Goal: Task Accomplishment & Management: Complete application form

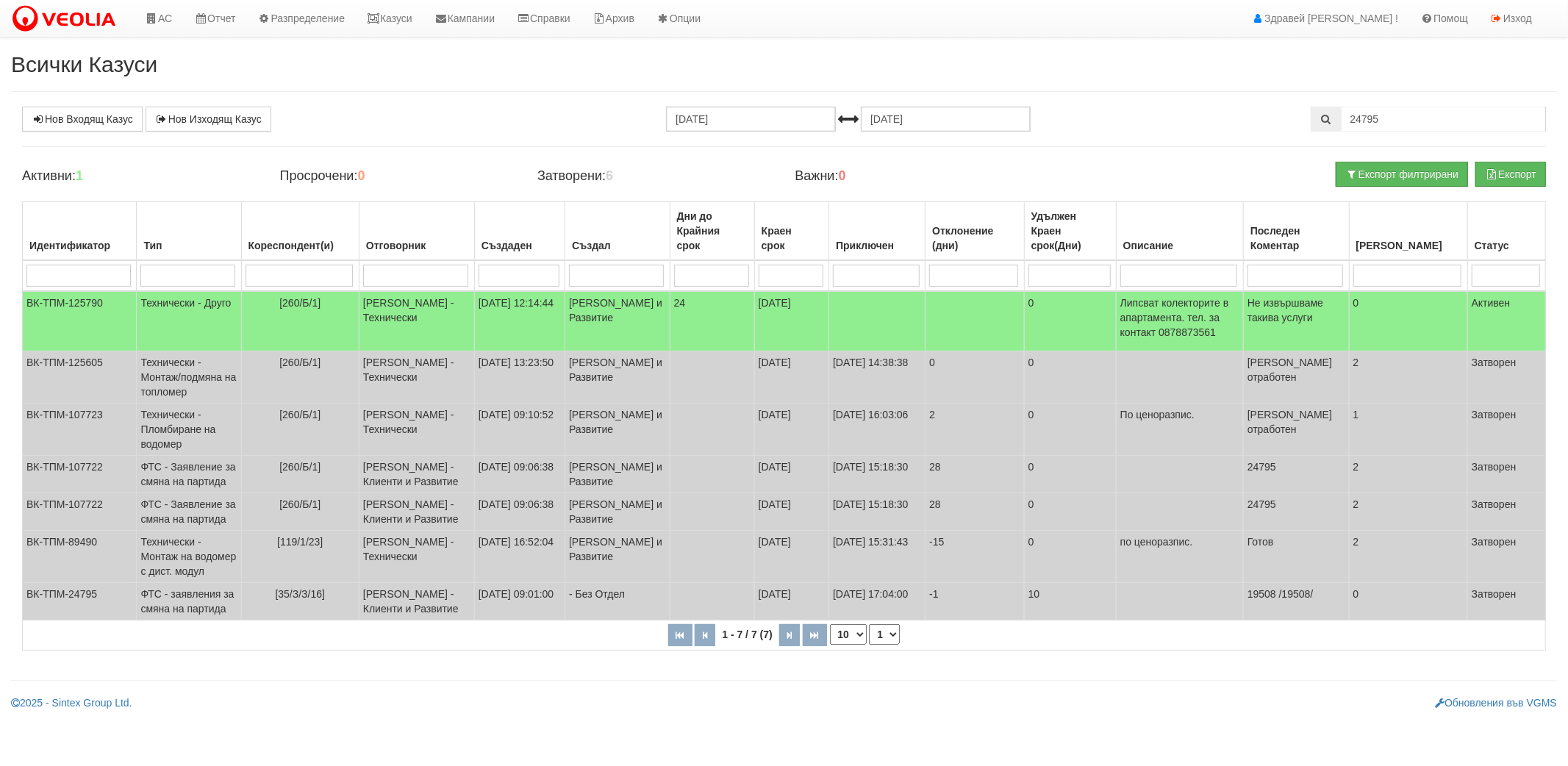
drag, startPoint x: 1395, startPoint y: 124, endPoint x: 1270, endPoint y: 108, distance: 126.0
click at [1270, 108] on div "Нов Входящ Казус Нов Изходящ Казус [DATE] [DATE] 24795" at bounding box center [784, 119] width 1546 height 25
type input "149/3/59"
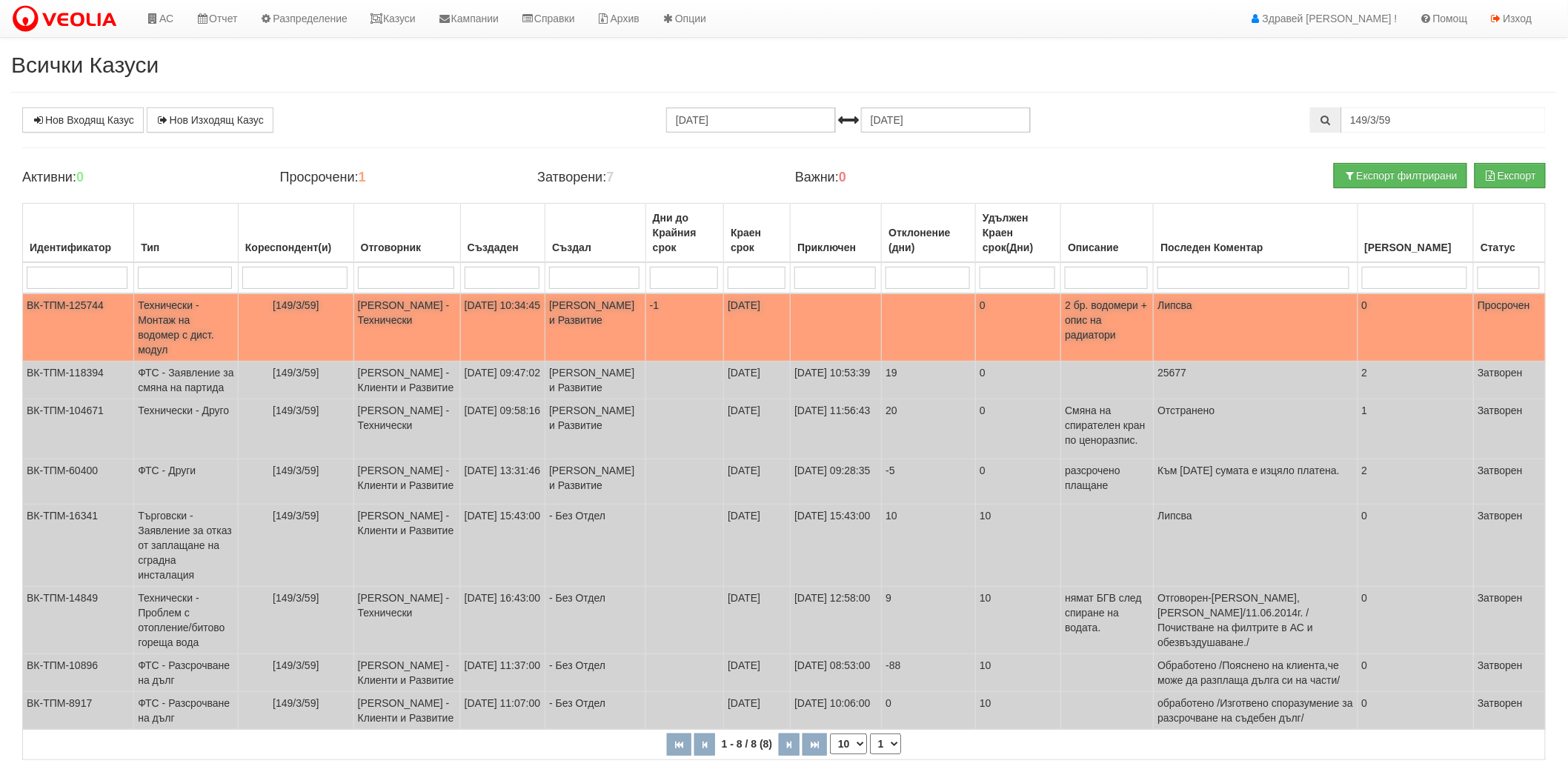
click at [723, 321] on td "-1" at bounding box center [684, 328] width 78 height 69
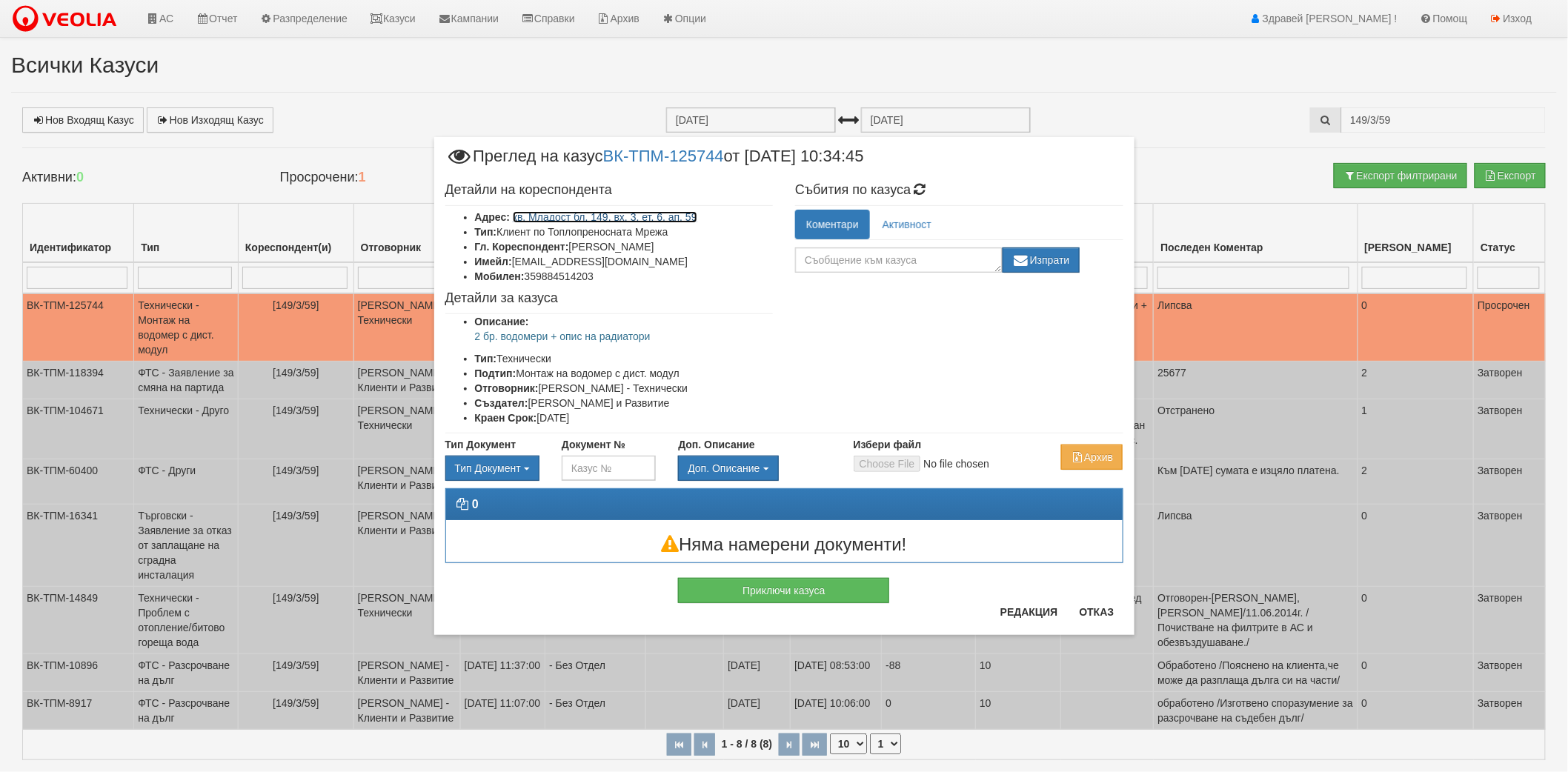
click at [618, 211] on link "кв. Младост бл. 149, вх. 3, ет. 6, ап. 59" at bounding box center [605, 217] width 184 height 12
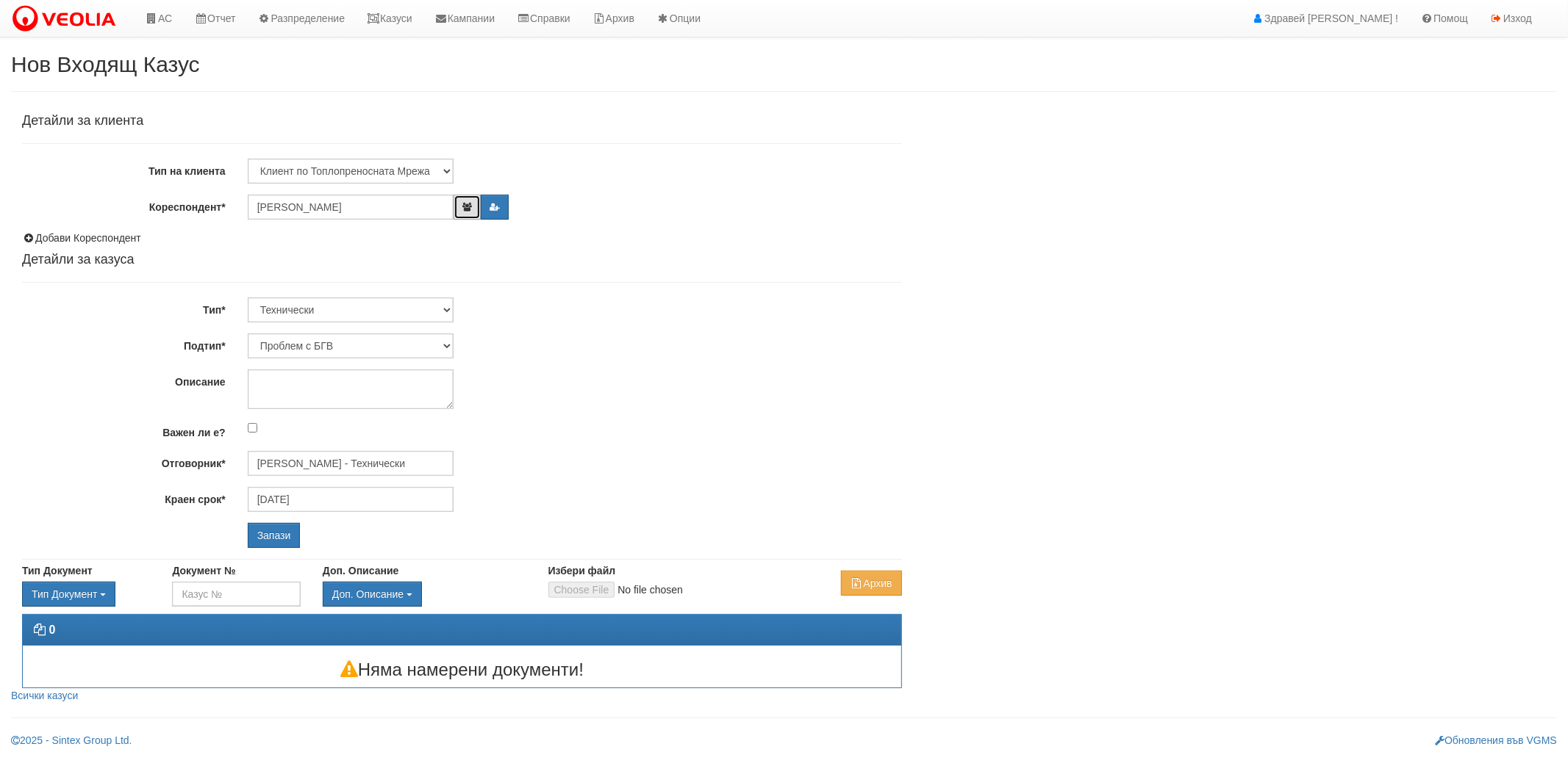
click at [466, 206] on icon "button" at bounding box center [467, 208] width 11 height 9
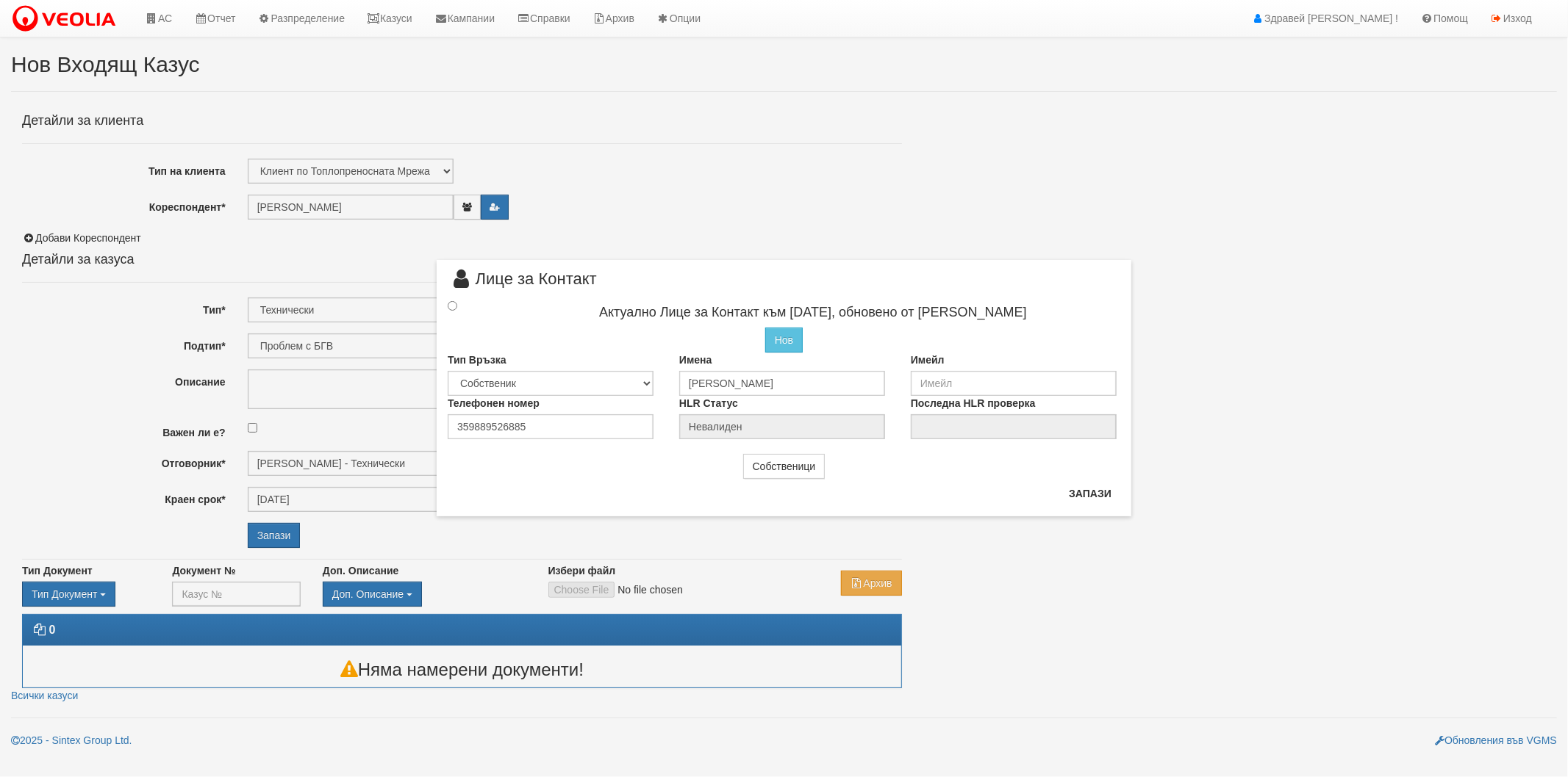
click at [986, 563] on div "× Лице за Контакт Актуално Лице за Контакт към 06/10/2025, обновено от Стефка К…" at bounding box center [784, 388] width 1568 height 777
click at [1075, 486] on button "Запази" at bounding box center [1090, 493] width 60 height 23
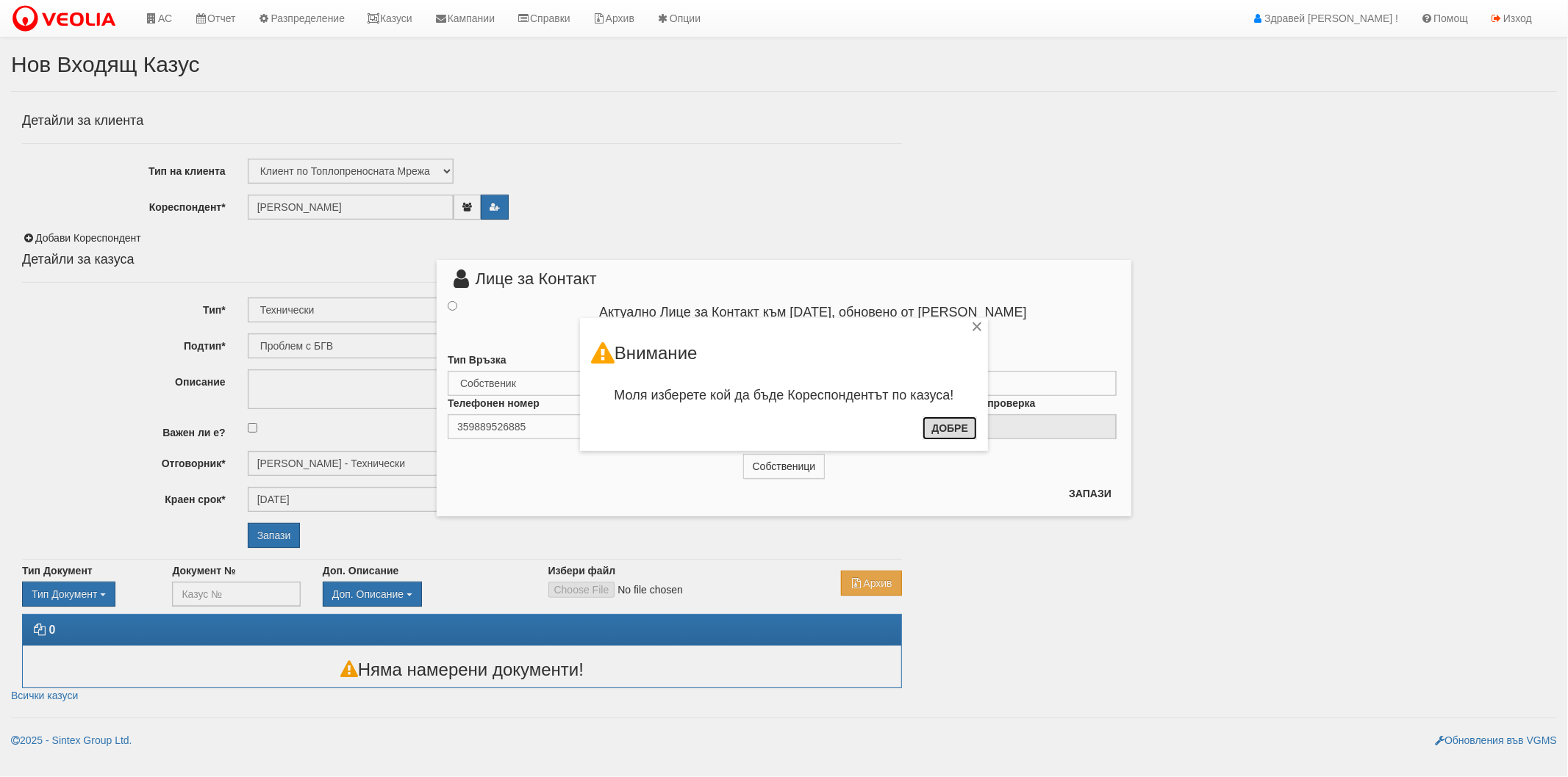
click at [948, 424] on button "Добре" at bounding box center [949, 428] width 55 height 23
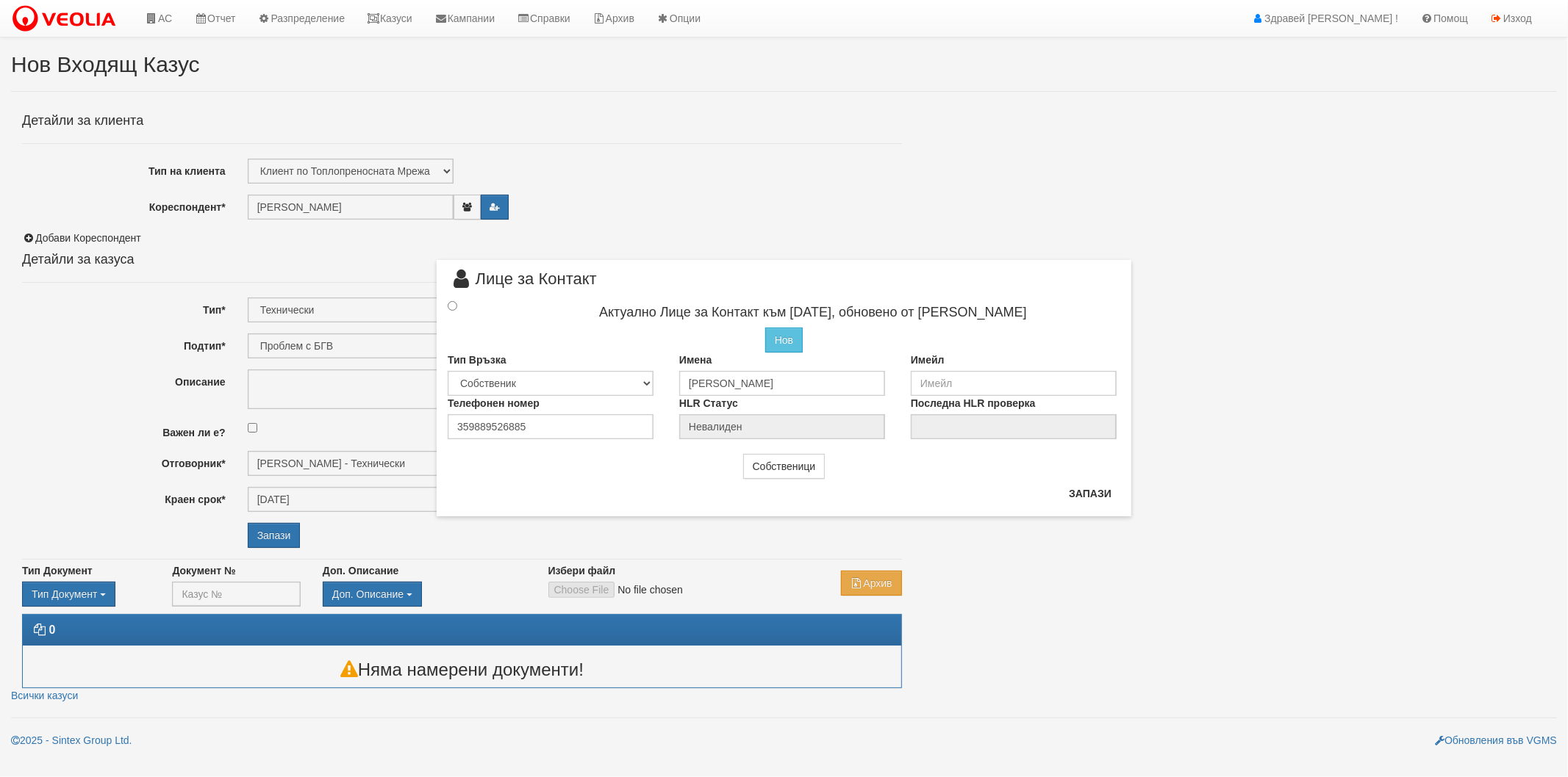
click at [695, 171] on div "× Лице за Контакт Актуално Лице за Контакт към 06/10/2025, обновено от Стефка К…" at bounding box center [784, 258] width 716 height 517
